Goal: Task Accomplishment & Management: Complete application form

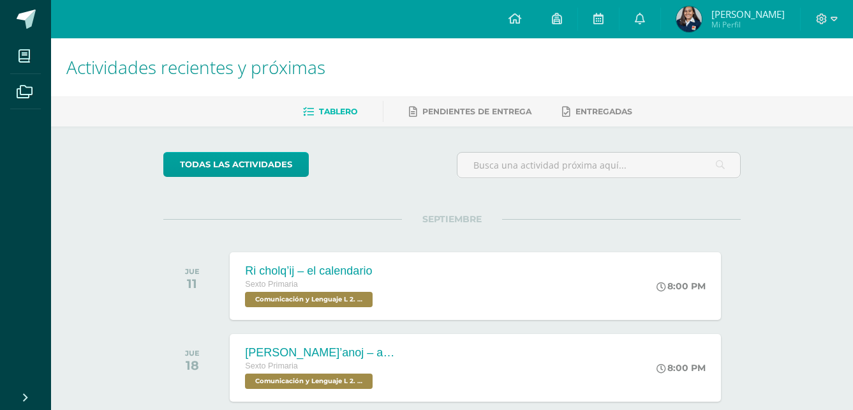
click at [319, 101] on li "Tablero" at bounding box center [330, 111] width 54 height 21
click at [275, 158] on link "todas las Actividades" at bounding box center [235, 164] width 145 height 25
click at [416, 113] on link "Pendientes de entrega" at bounding box center [470, 111] width 122 height 20
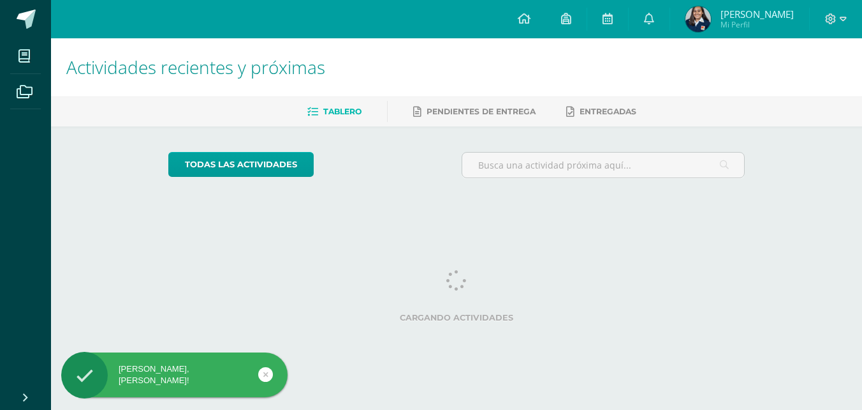
click at [196, 214] on html "Hola Sofia Gabriela, bienvenido a Edoo! Mis cursos Archivos Cerrar panel Asesor…" at bounding box center [431, 107] width 862 height 214
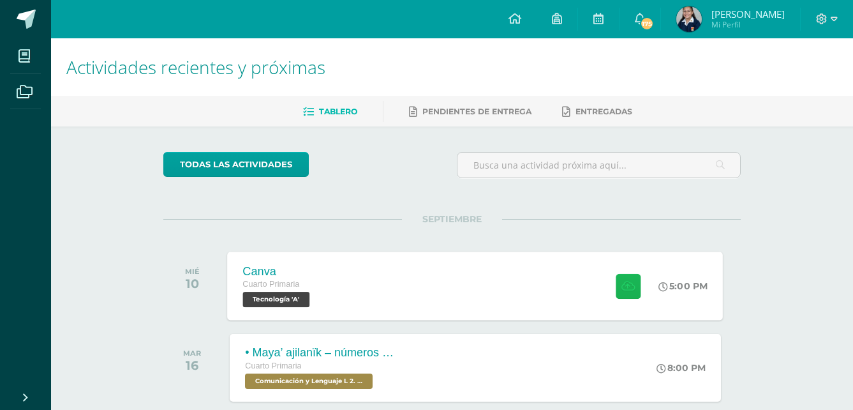
click at [621, 289] on icon at bounding box center [627, 285] width 13 height 11
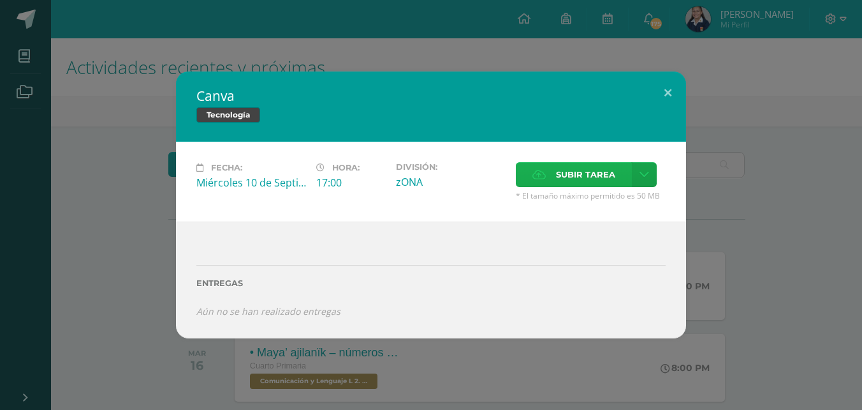
click at [573, 177] on span "Subir tarea" at bounding box center [585, 175] width 59 height 24
click at [0, 0] on input "Subir tarea" at bounding box center [0, 0] width 0 height 0
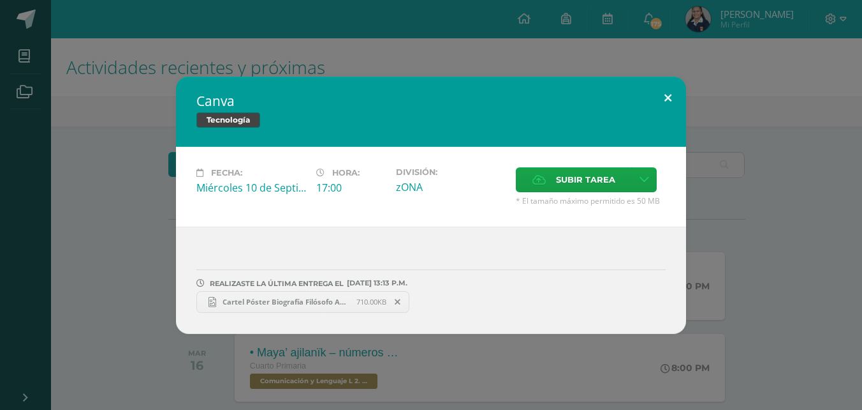
click at [672, 92] on button at bounding box center [668, 98] width 36 height 43
